Goal: Information Seeking & Learning: Learn about a topic

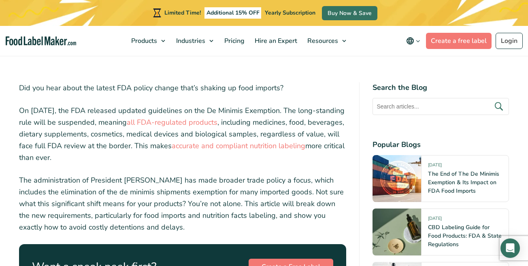
scroll to position [232, 0]
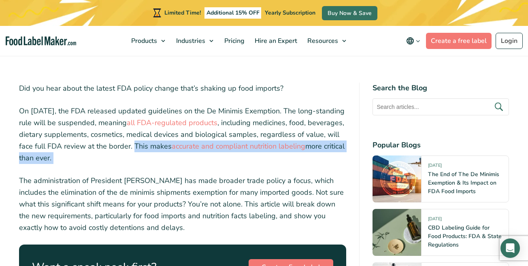
drag, startPoint x: 169, startPoint y: 143, endPoint x: 172, endPoint y: 165, distance: 22.5
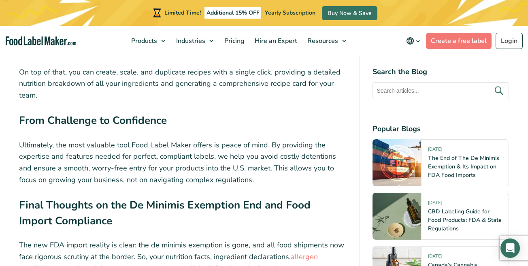
scroll to position [2725, 0]
